Goal: Task Accomplishment & Management: Use online tool/utility

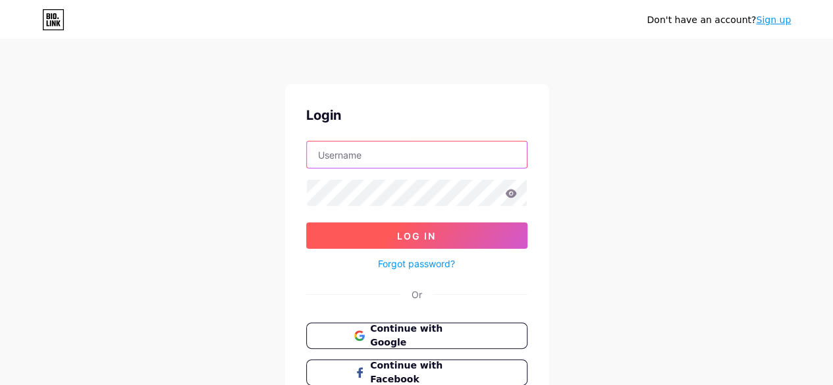
type input "[EMAIL_ADDRESS][DOMAIN_NAME]"
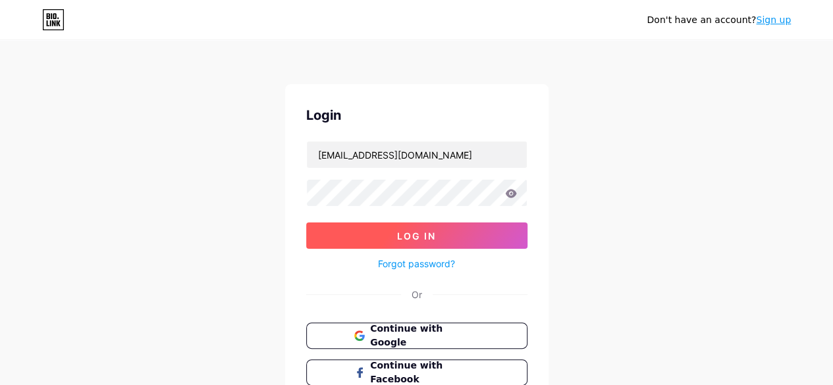
click at [386, 233] on button "Log In" at bounding box center [416, 236] width 221 height 26
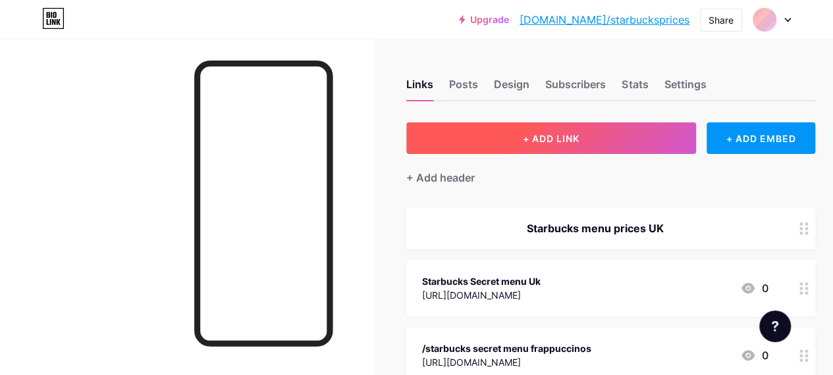
click at [549, 143] on span "+ ADD LINK" at bounding box center [551, 138] width 57 height 11
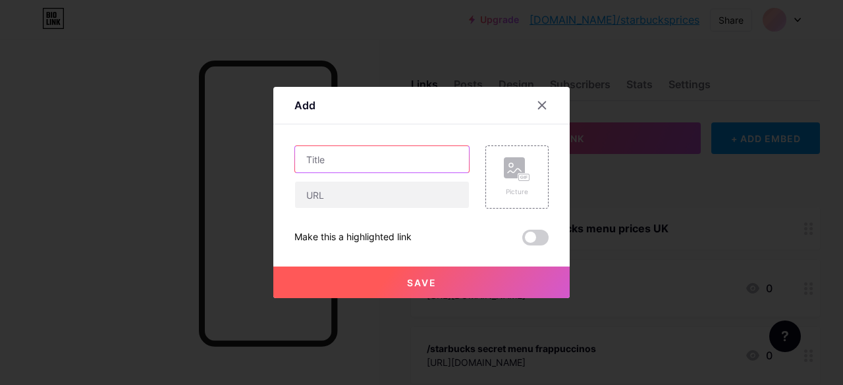
click at [333, 169] on input "text" at bounding box center [382, 159] width 174 height 26
drag, startPoint x: 396, startPoint y: 160, endPoint x: 382, endPoint y: 162, distance: 14.6
click at [382, 162] on input "Red Ribbon menu OR" at bounding box center [382, 159] width 174 height 26
type input "Red Ribbon menu Prices"
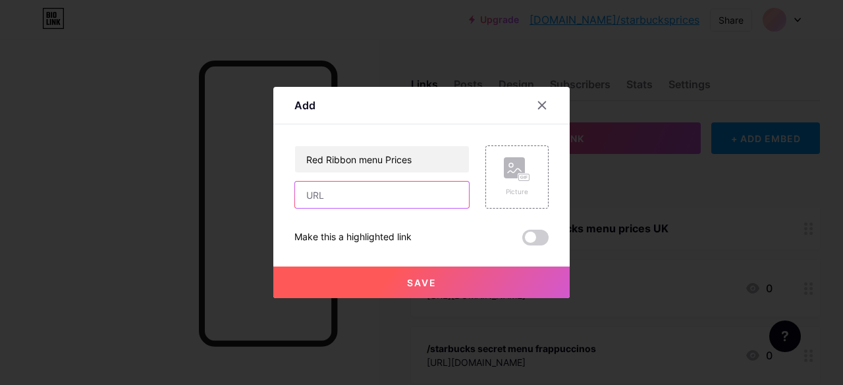
click at [360, 183] on input "text" at bounding box center [382, 195] width 174 height 26
click at [327, 193] on input "text" at bounding box center [382, 195] width 174 height 26
paste input "[URL][DOMAIN_NAME]"
type input "[URL][DOMAIN_NAME]"
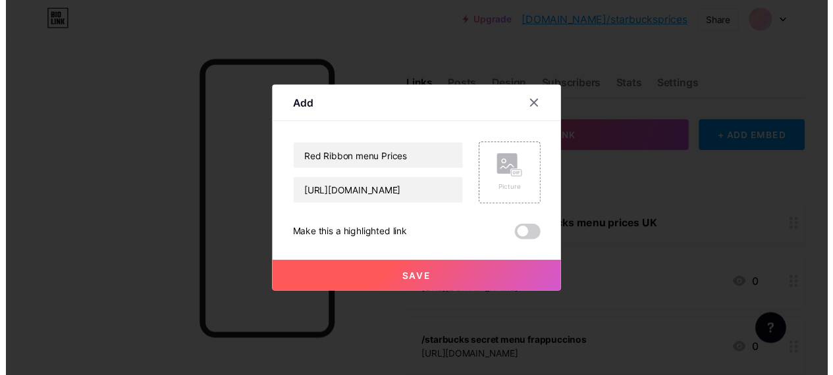
scroll to position [0, 0]
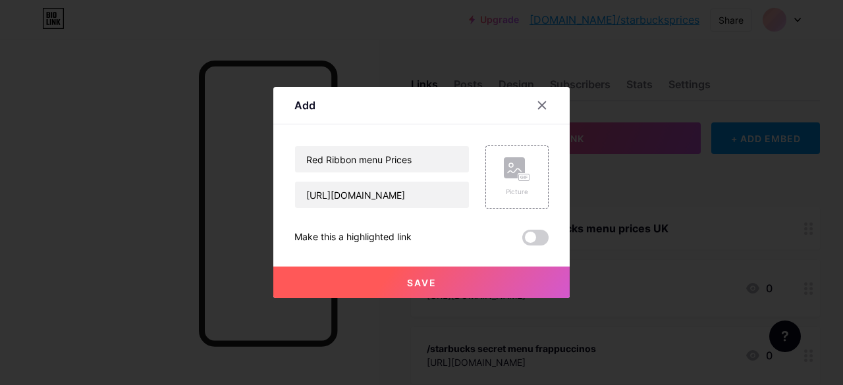
click at [385, 288] on button "Save" at bounding box center [421, 283] width 296 height 32
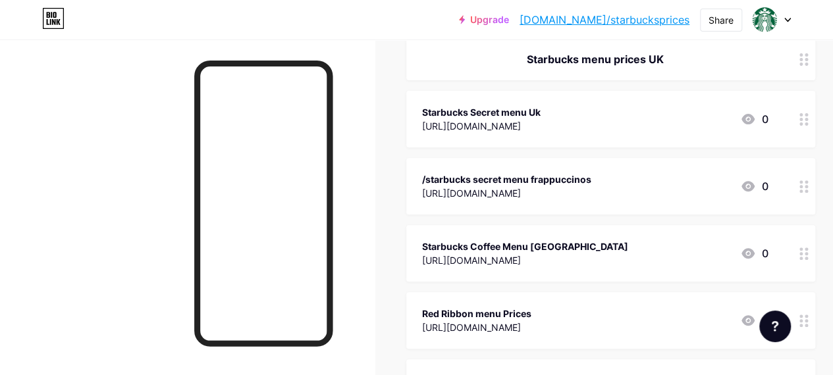
scroll to position [170, 0]
